Goal: Information Seeking & Learning: Check status

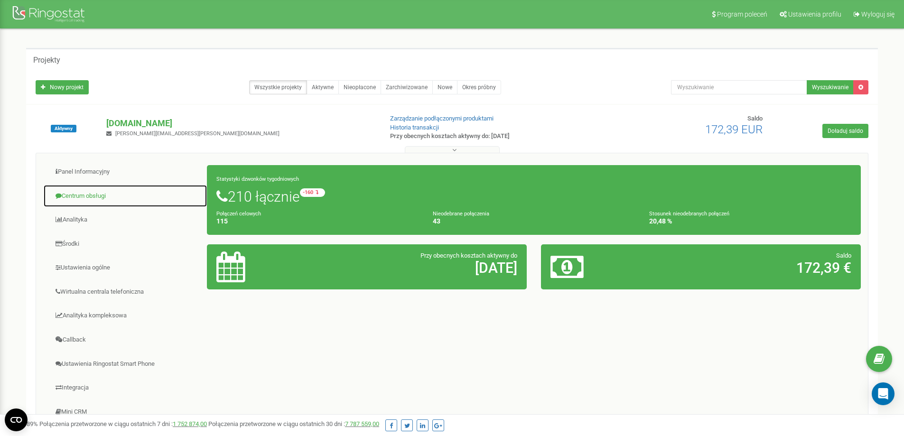
click at [101, 202] on link "Centrum obsługi" at bounding box center [125, 196] width 164 height 23
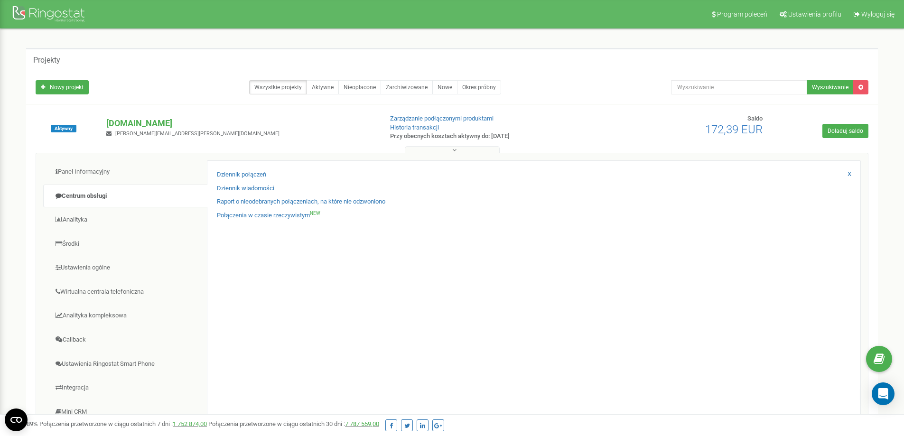
click at [290, 209] on div "Raport o nieodebranych połączeniach, na które nie odzwoniono" at bounding box center [534, 204] width 634 height 14
click at [290, 217] on link "Połączenia w czasie rzeczywistym NEW" at bounding box center [268, 215] width 103 height 9
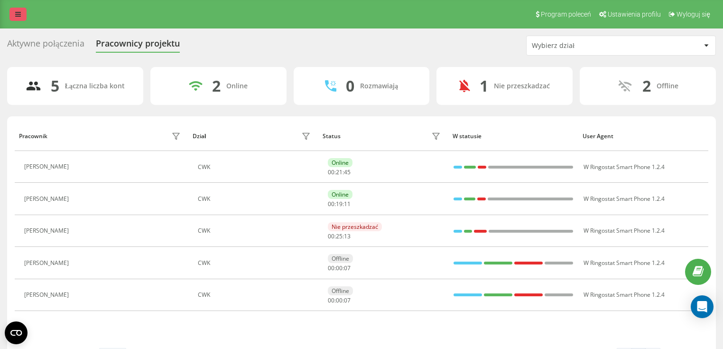
click at [18, 11] on icon at bounding box center [18, 14] width 6 height 7
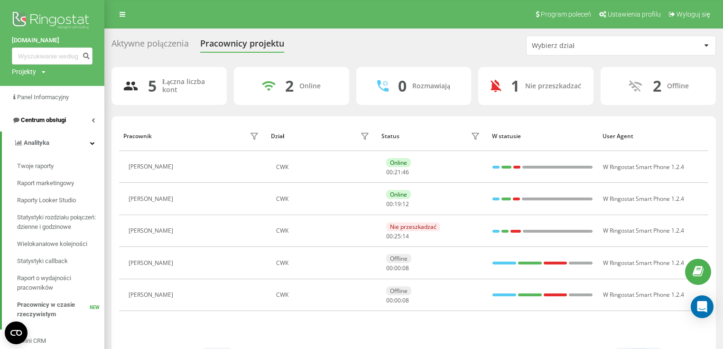
click at [35, 125] on span "Centrum obsługi" at bounding box center [39, 119] width 54 height 9
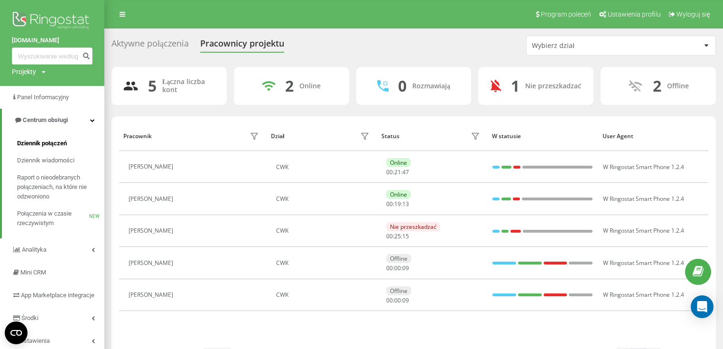
click at [37, 150] on link "Dziennik połączeń" at bounding box center [60, 143] width 87 height 17
click at [52, 146] on span "Dziennik połączeń" at bounding box center [42, 143] width 50 height 9
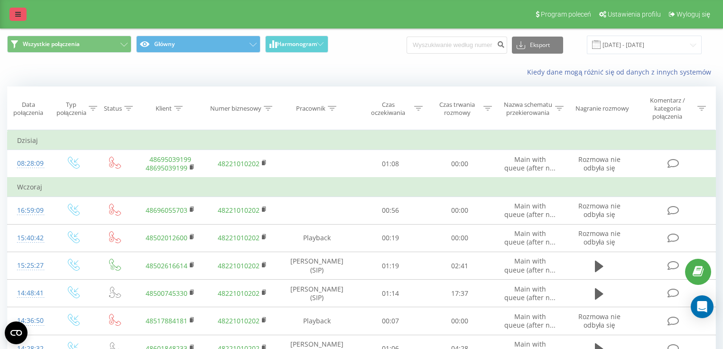
click at [15, 14] on link at bounding box center [17, 14] width 17 height 13
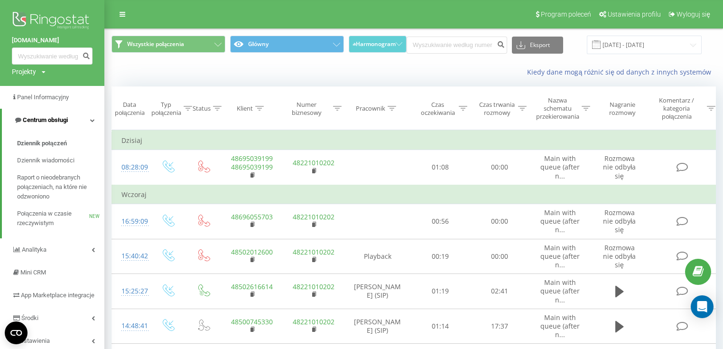
click at [46, 121] on span "Centrum obsługi" at bounding box center [45, 119] width 45 height 7
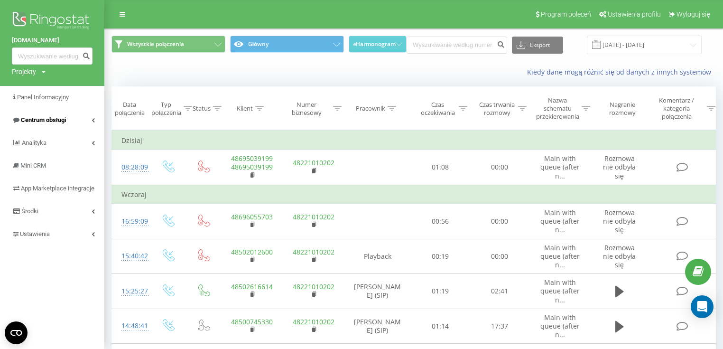
click at [46, 118] on span "Centrum obsługi" at bounding box center [43, 119] width 45 height 7
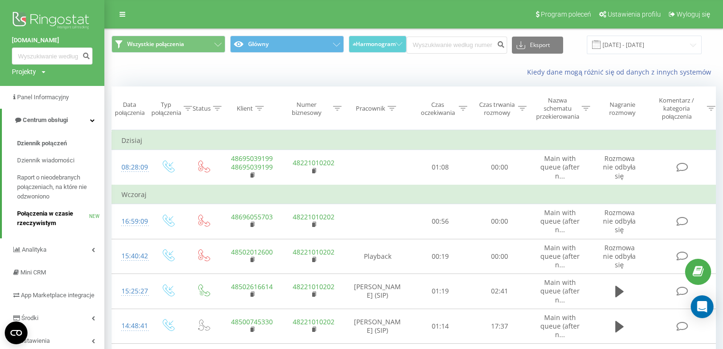
click at [47, 214] on span "Połączenia w czasie rzeczywistym" at bounding box center [53, 218] width 72 height 19
